Goal: Task Accomplishment & Management: Use online tool/utility

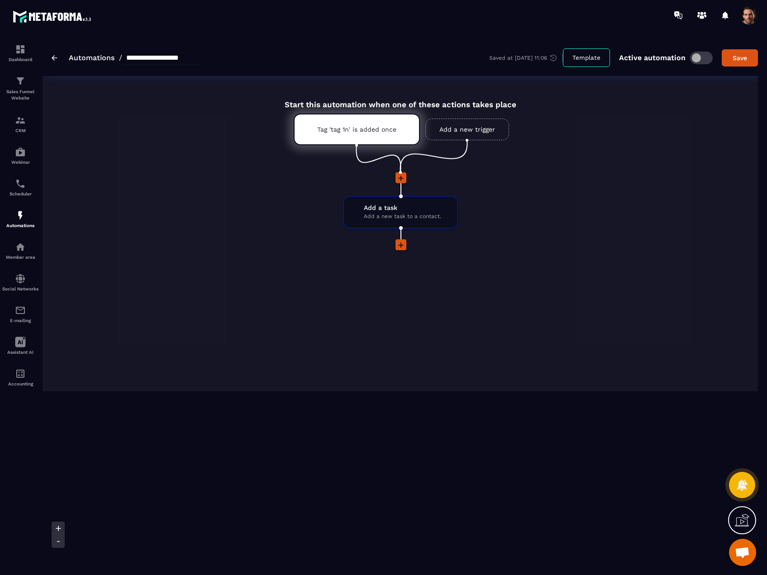
click at [53, 57] on img at bounding box center [55, 57] width 6 height 5
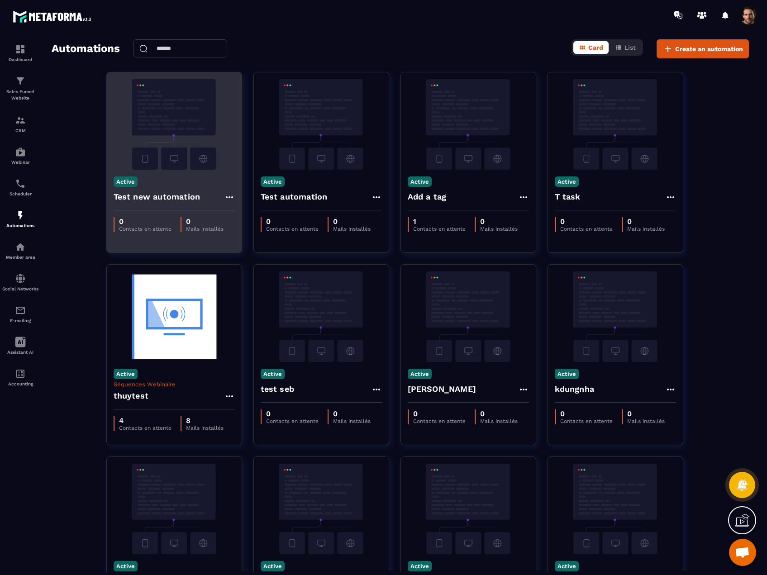
click at [228, 198] on icon at bounding box center [229, 197] width 11 height 11
click at [253, 252] on button "Delete" at bounding box center [254, 252] width 54 height 16
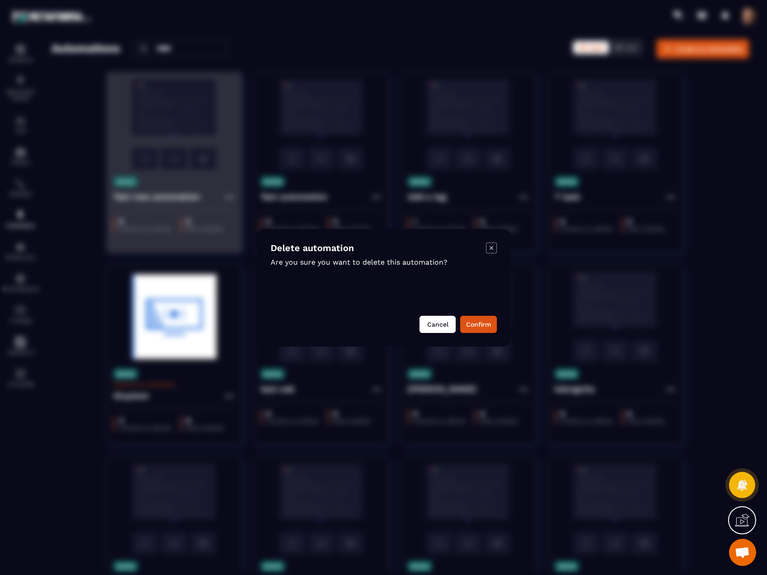
drag, startPoint x: 467, startPoint y: 321, endPoint x: 445, endPoint y: 313, distance: 23.6
click at [468, 321] on button "Confirm" at bounding box center [478, 324] width 37 height 17
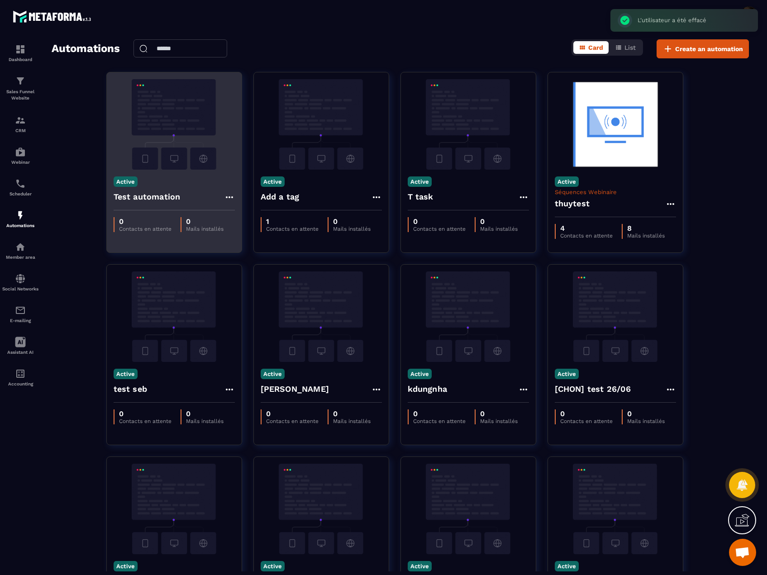
click at [226, 198] on icon at bounding box center [229, 197] width 11 height 11
click at [243, 251] on button "Delete" at bounding box center [254, 252] width 54 height 16
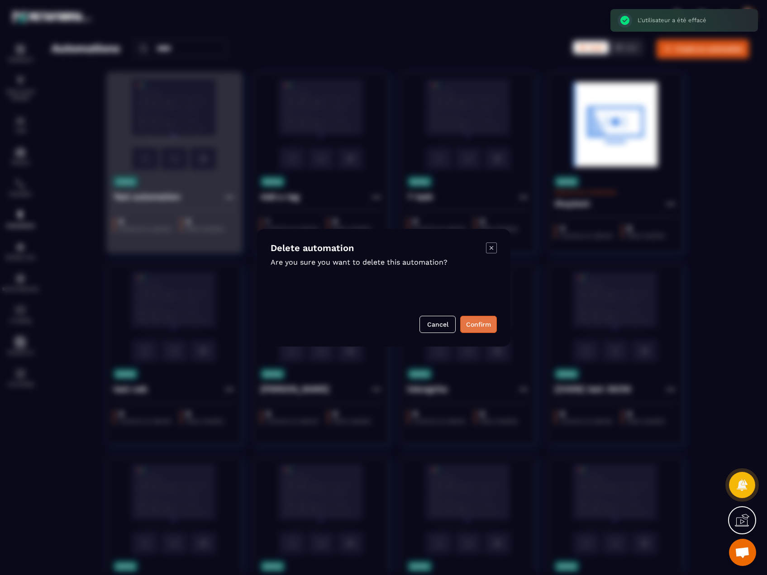
click at [471, 322] on button "Confirm" at bounding box center [478, 324] width 37 height 17
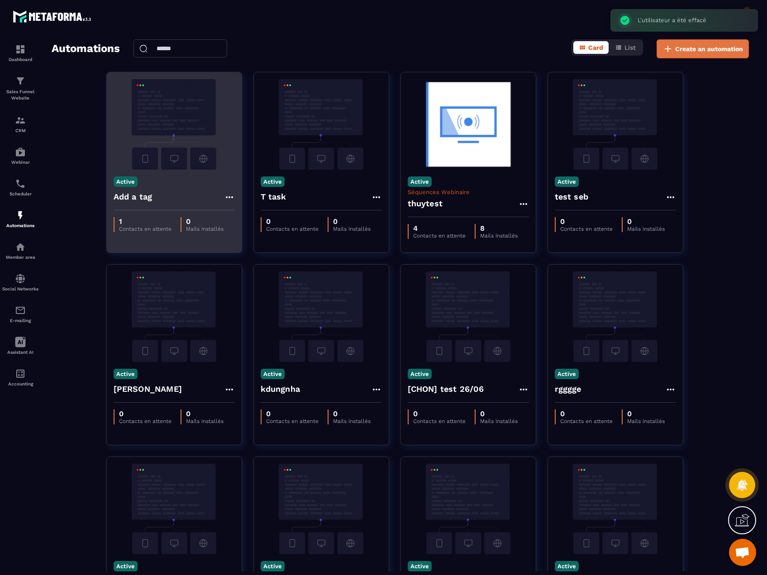
click at [704, 50] on span "Create an automation" at bounding box center [709, 48] width 68 height 9
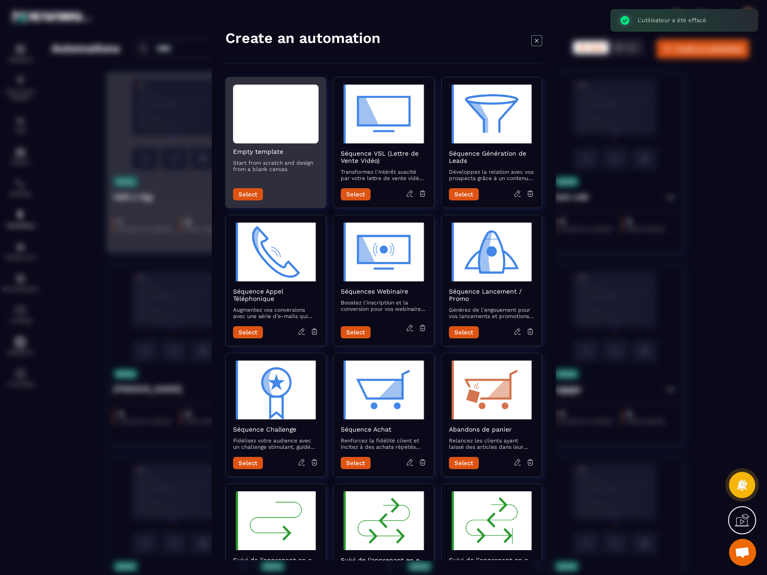
click at [245, 196] on button "Select" at bounding box center [248, 194] width 30 height 12
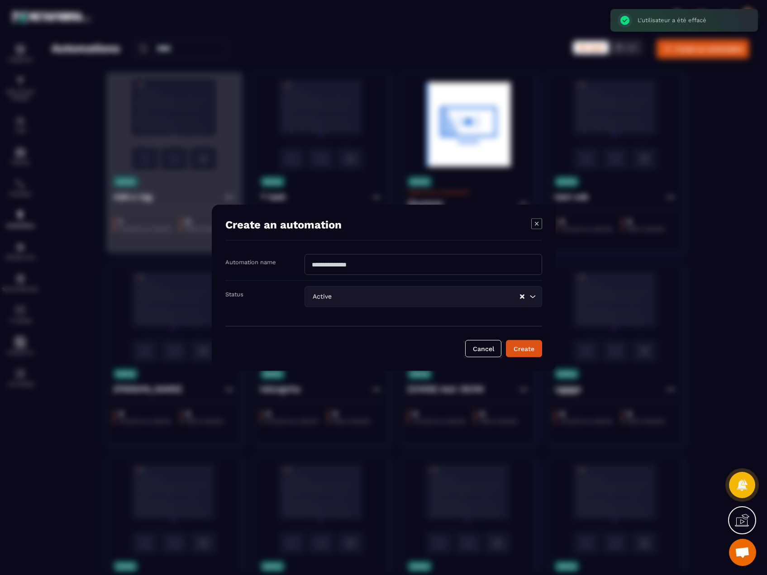
click at [340, 270] on input "Modal window" at bounding box center [422, 264] width 237 height 21
type input "**********"
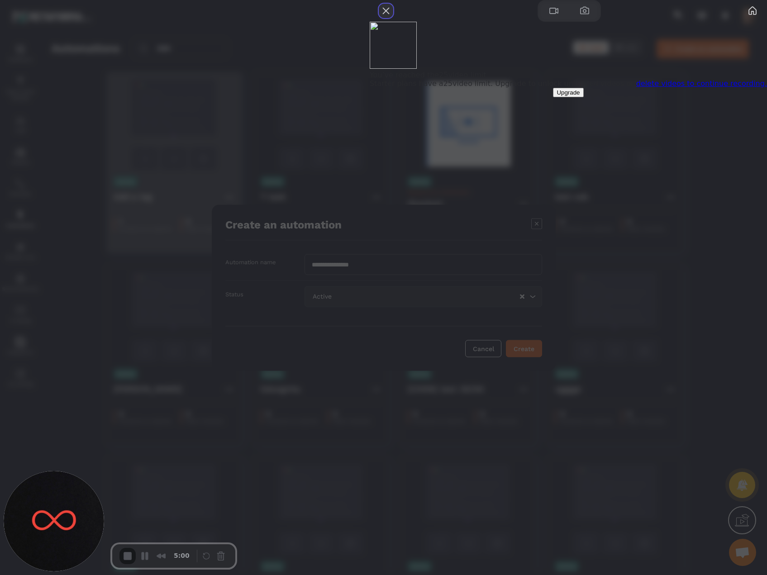
click at [393, 18] on button "Close" at bounding box center [386, 11] width 14 height 14
click at [671, 88] on span "Starter plans have a 25 video limit. Upgrade to unlock unlimited videos or dele…" at bounding box center [568, 83] width 397 height 9
click at [662, 88] on link "delete videos to continue recording." at bounding box center [701, 83] width 131 height 9
click at [393, 18] on button "Close" at bounding box center [386, 11] width 14 height 14
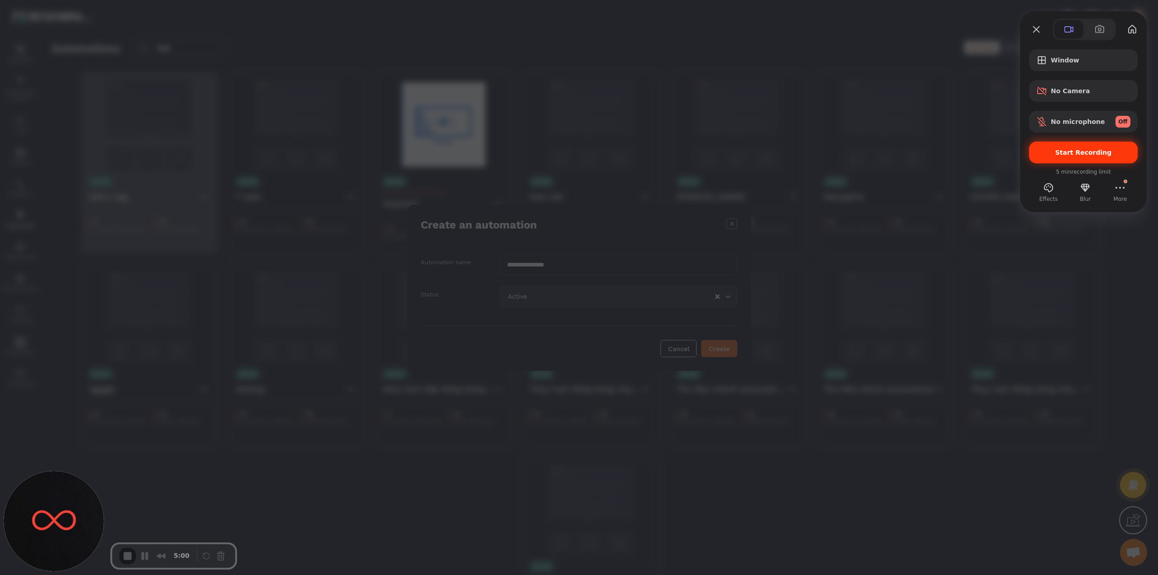
click at [766, 154] on span "Start Recording" at bounding box center [1083, 152] width 57 height 7
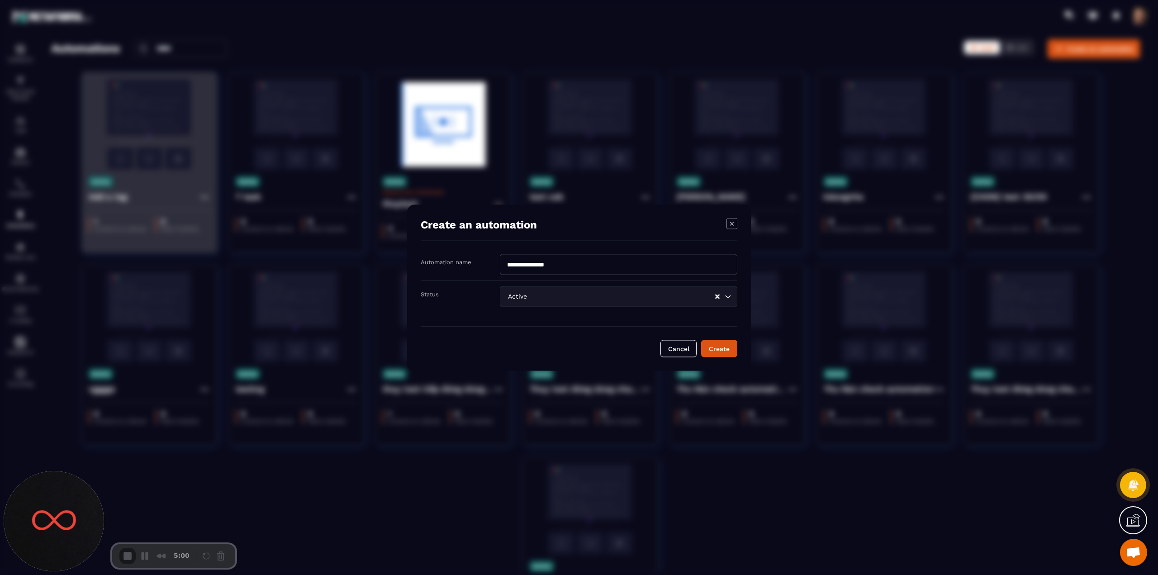
click at [705, 346] on button "Create" at bounding box center [719, 348] width 36 height 17
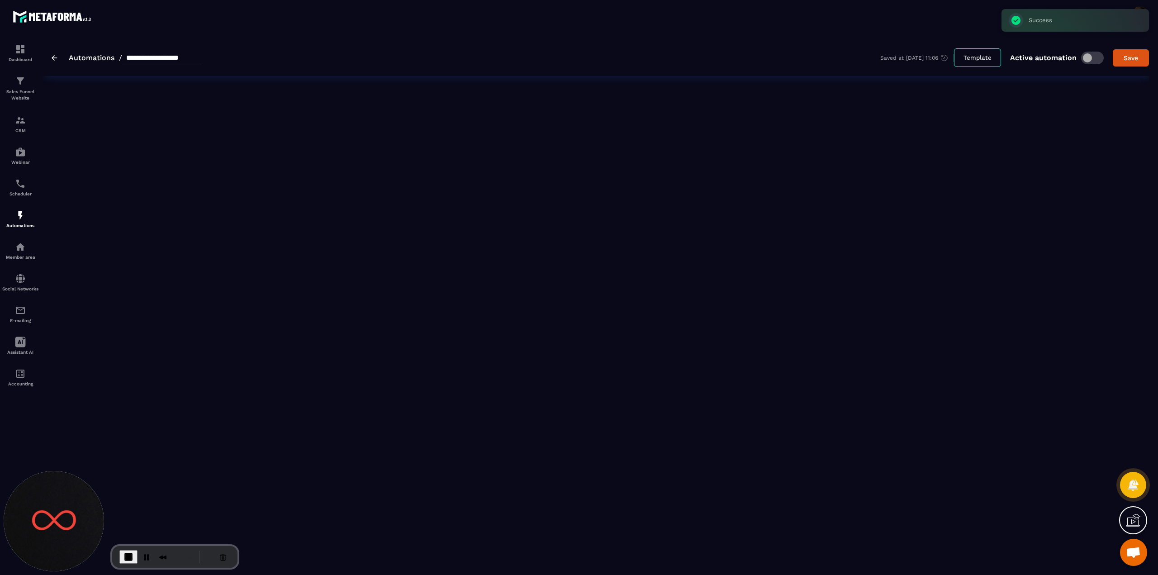
type input "**********"
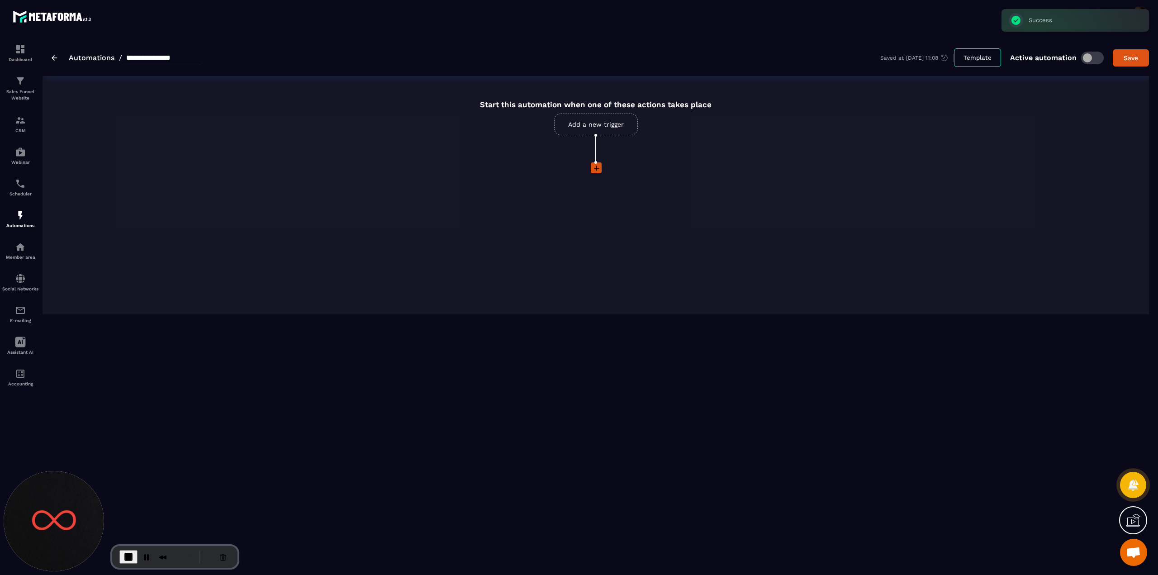
click at [593, 125] on link "Add a new trigger" at bounding box center [596, 125] width 84 height 22
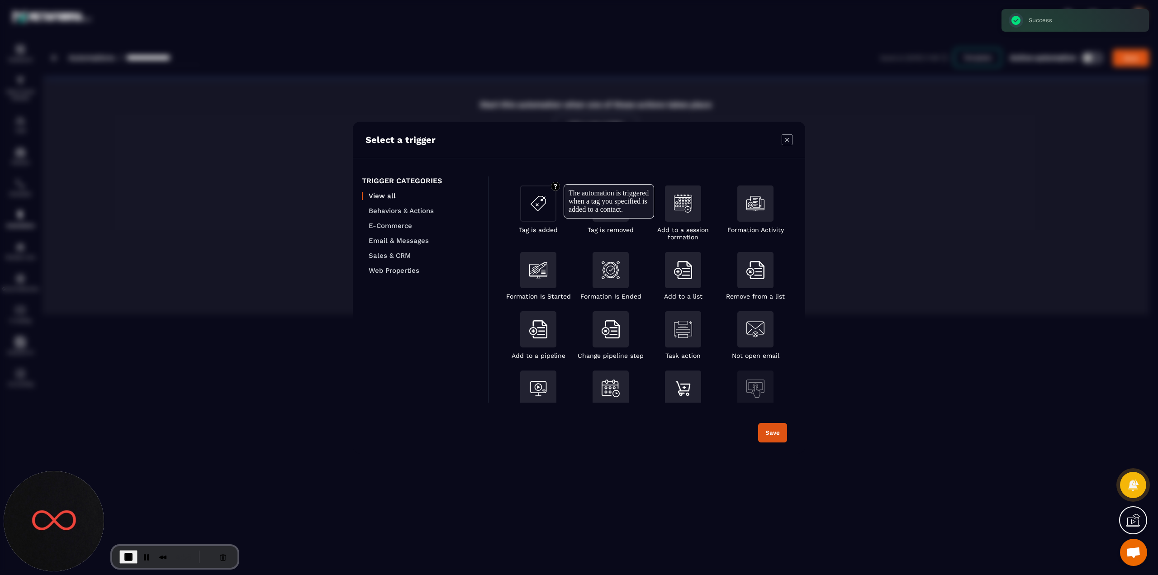
click at [543, 217] on div "Modal window" at bounding box center [538, 203] width 36 height 36
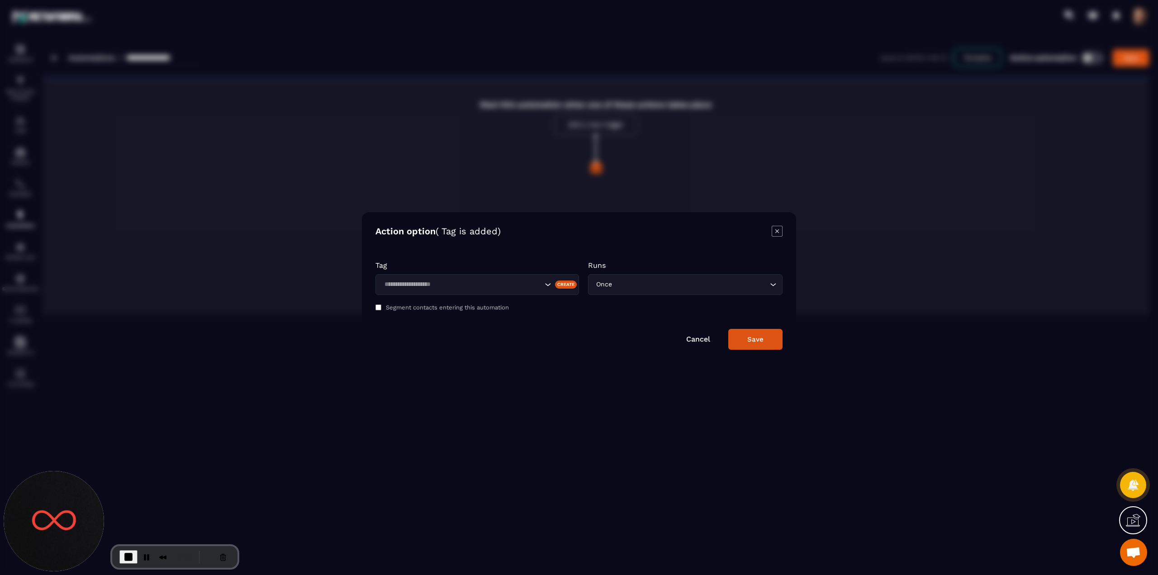
click at [481, 283] on input "Search for option" at bounding box center [461, 285] width 161 height 10
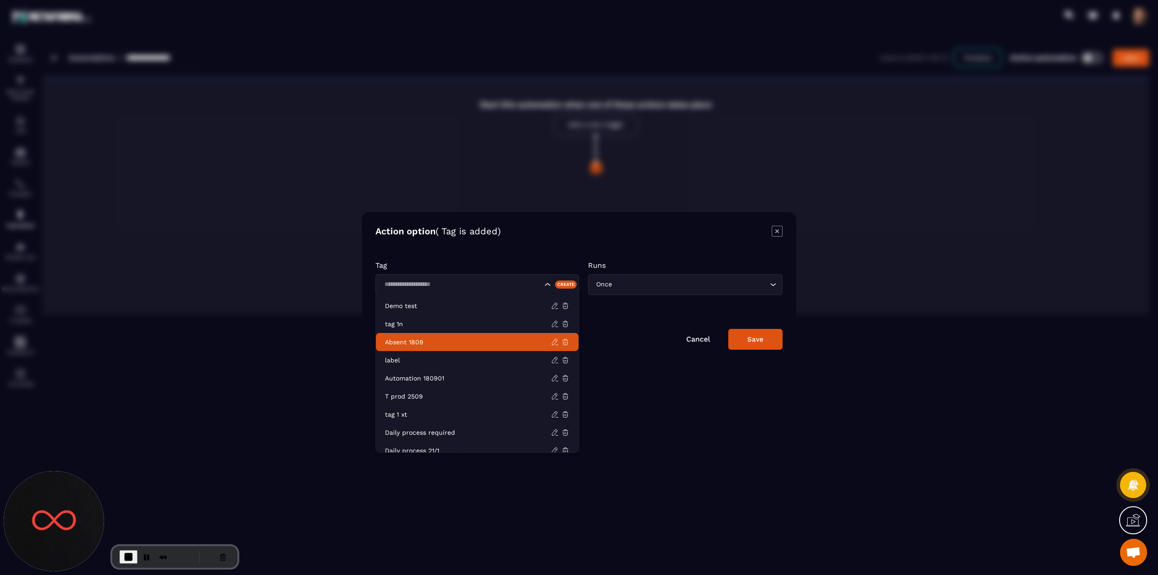
click at [411, 347] on li "Absent 1809" at bounding box center [477, 342] width 203 height 18
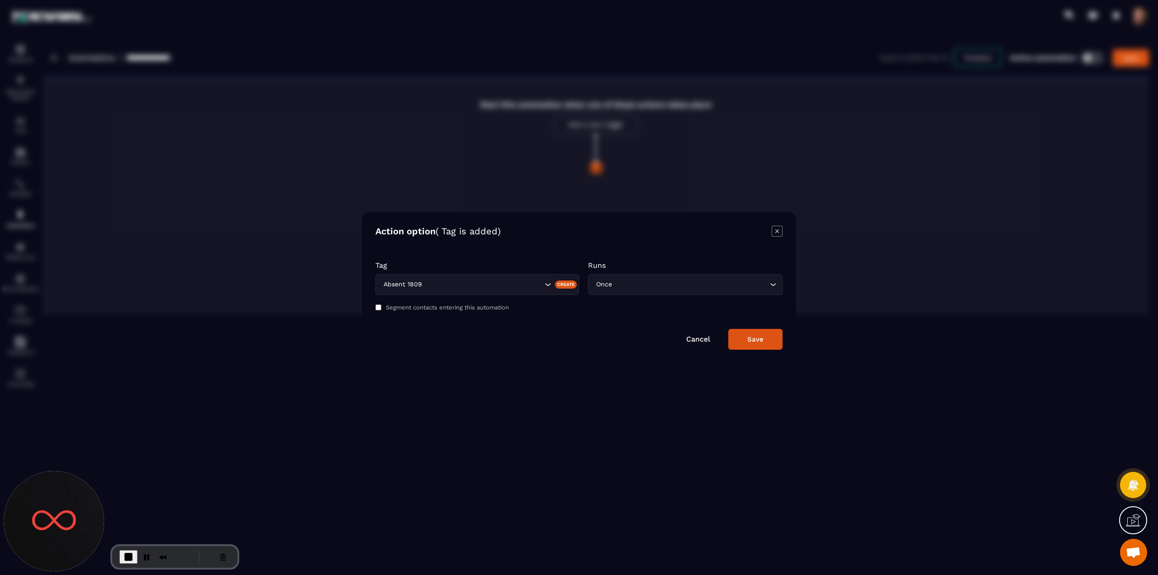
click at [764, 344] on button "Save" at bounding box center [755, 339] width 54 height 21
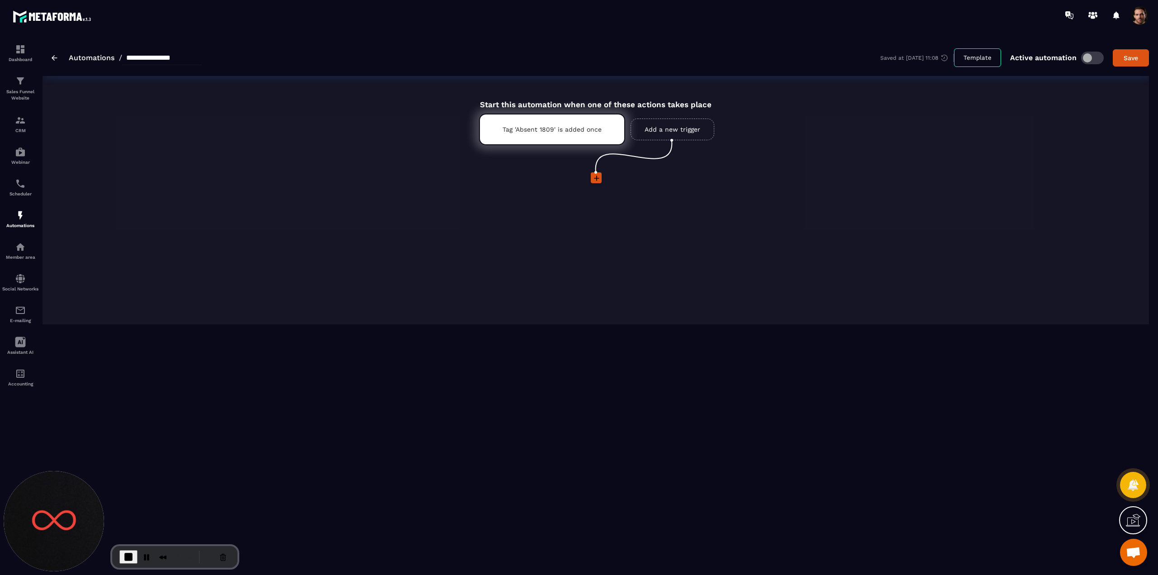
click at [588, 177] on div at bounding box center [596, 178] width 68 height 12
click at [593, 177] on icon at bounding box center [596, 178] width 9 height 9
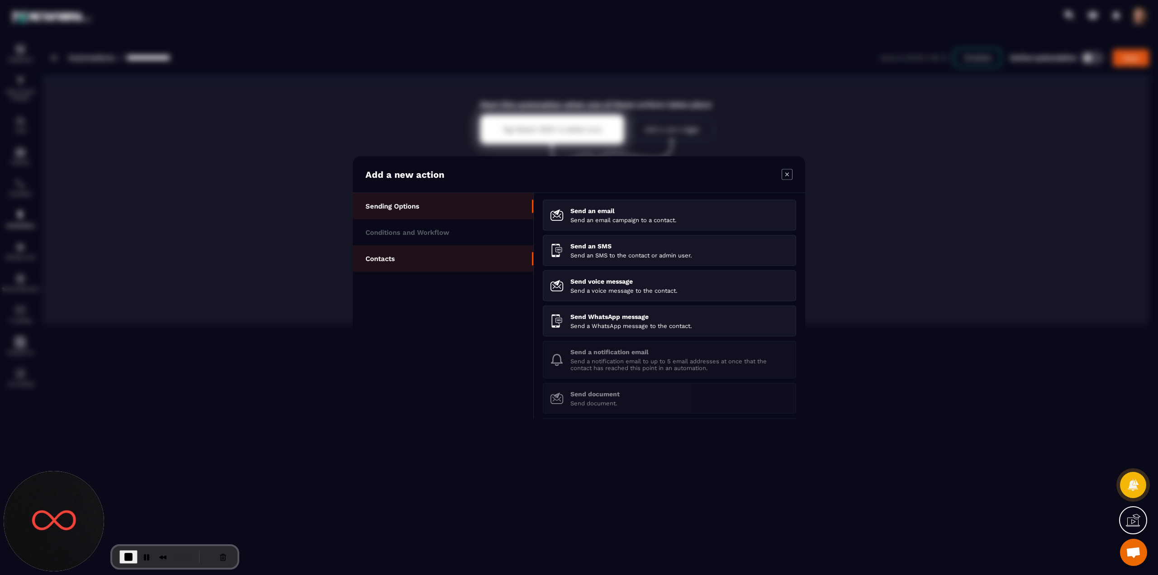
click at [414, 263] on li "Contacts" at bounding box center [443, 258] width 180 height 26
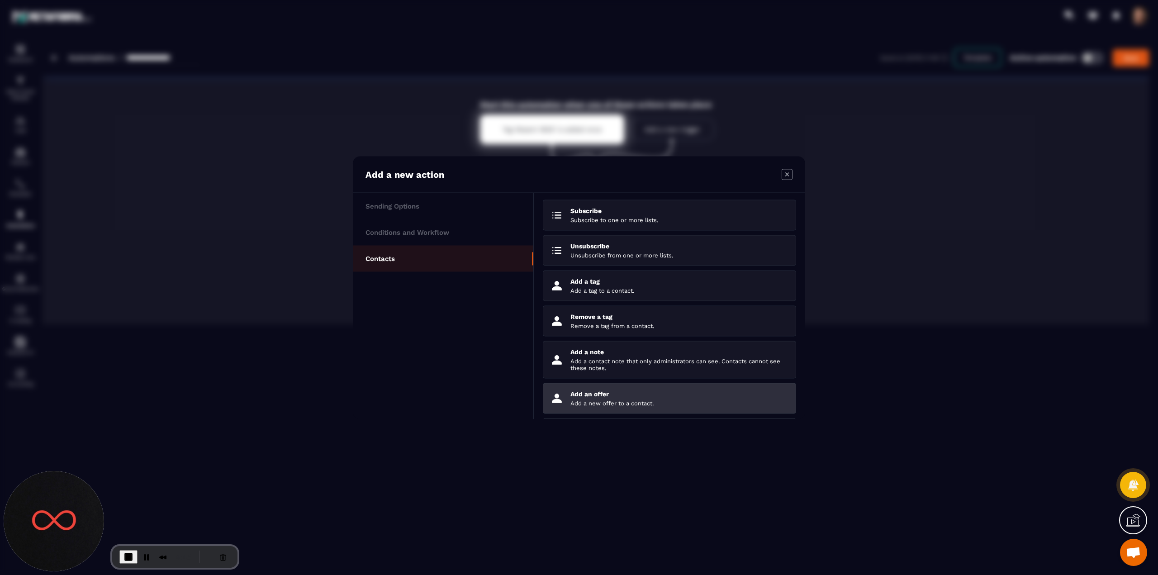
scroll to position [76, 0]
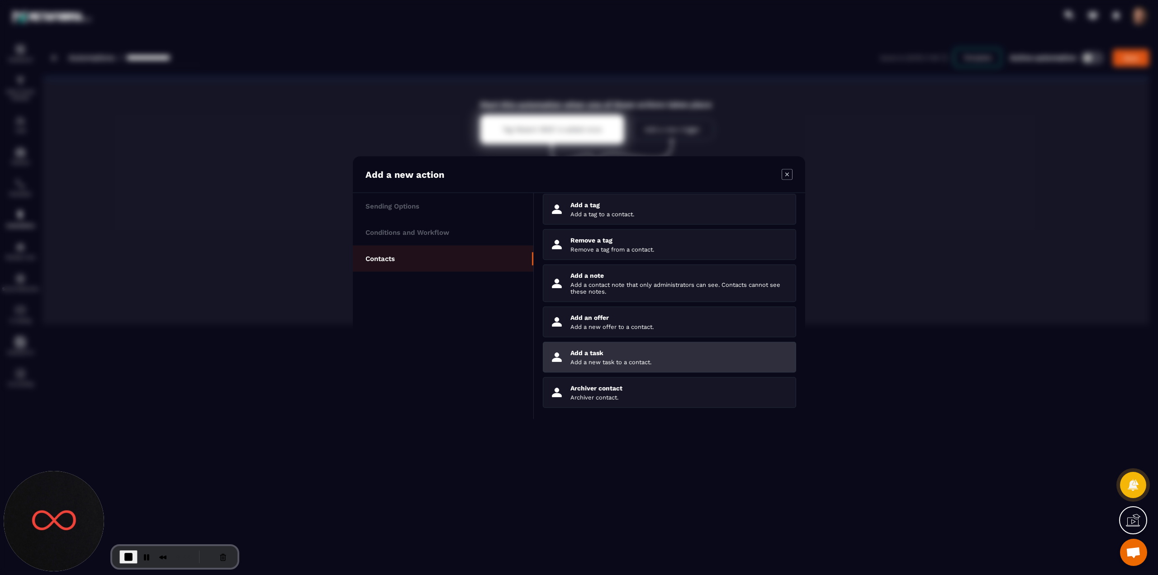
click at [581, 354] on p "Add a task" at bounding box center [679, 352] width 218 height 7
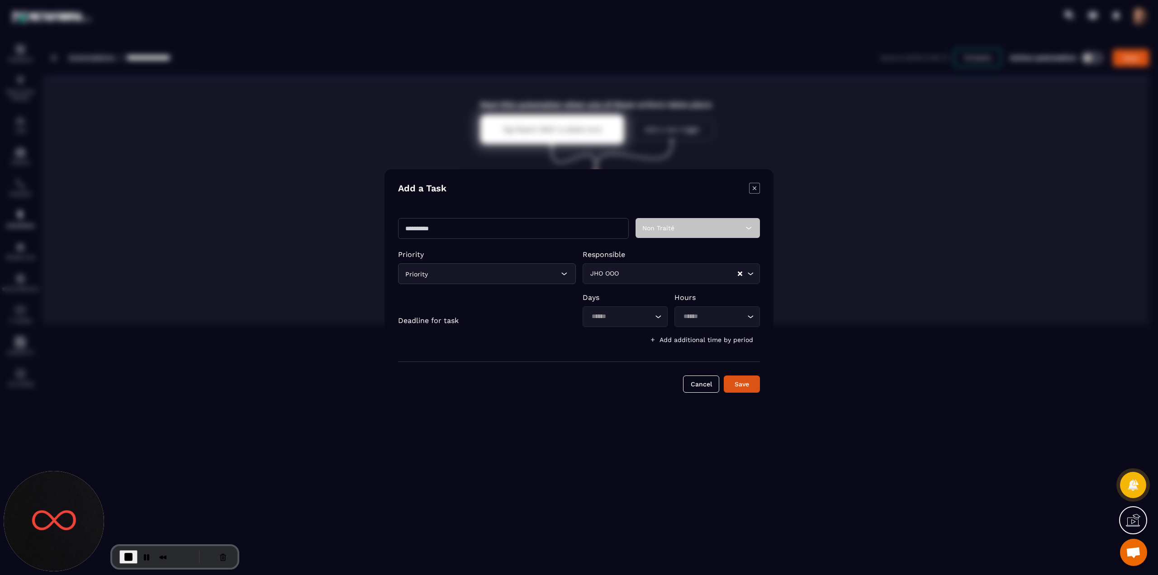
click at [449, 227] on input "Modal window" at bounding box center [513, 228] width 231 height 21
type input "**********"
click at [745, 384] on button "Save" at bounding box center [742, 383] width 36 height 17
